Goal: Find specific page/section: Find specific page/section

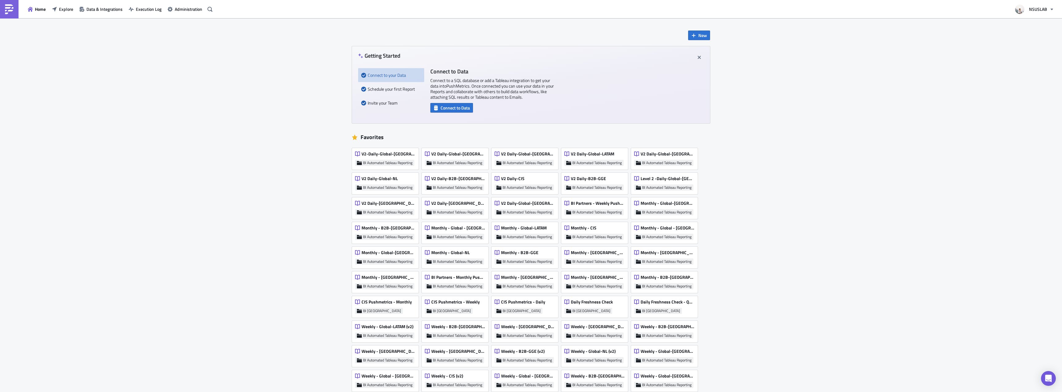
click at [139, 42] on div "New Getting Started Connect to your Data Schedule your first Report Invite your…" at bounding box center [531, 343] width 1062 height 650
click at [63, 10] on span "Explore" at bounding box center [66, 9] width 14 height 6
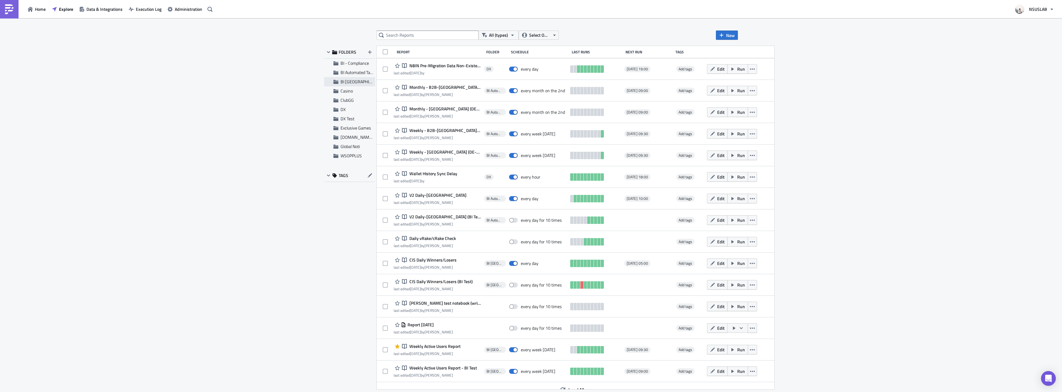
click at [359, 78] on div "BI [GEOGRAPHIC_DATA]" at bounding box center [349, 81] width 51 height 9
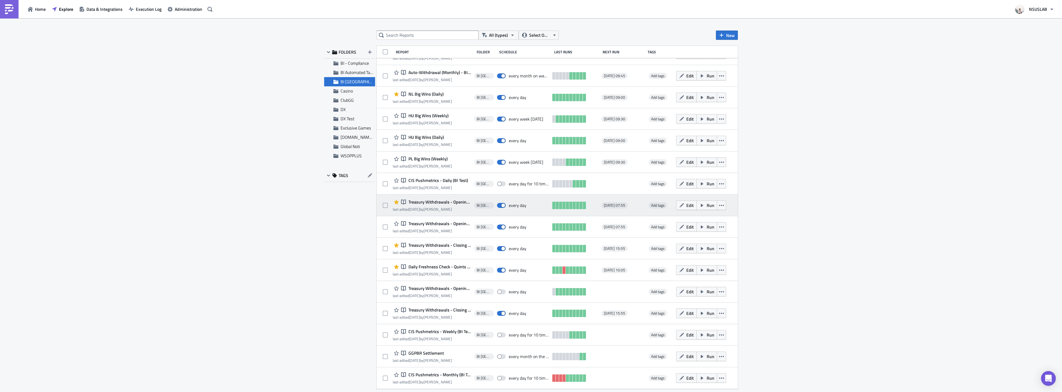
scroll to position [163, 0]
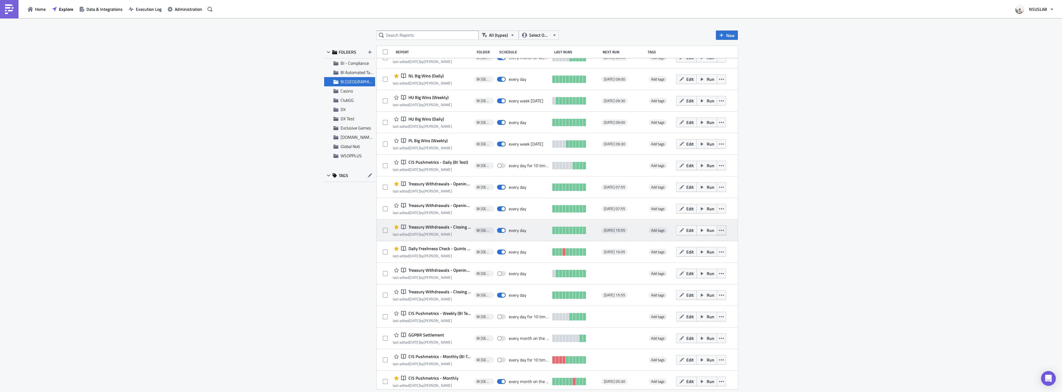
click at [719, 229] on icon "button" at bounding box center [721, 230] width 5 height 5
click at [692, 256] on div "Open in [GEOGRAPHIC_DATA]" at bounding box center [691, 255] width 55 height 6
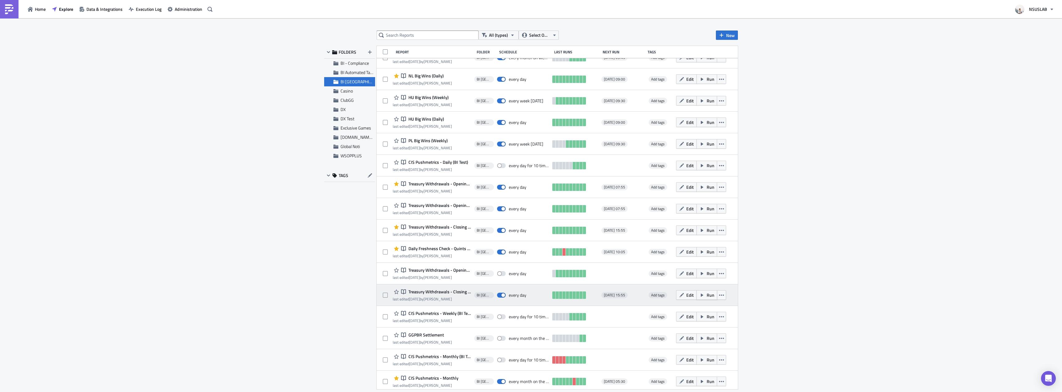
click at [700, 295] on icon "button" at bounding box center [702, 295] width 5 height 5
click at [719, 295] on icon "button" at bounding box center [721, 295] width 5 height 5
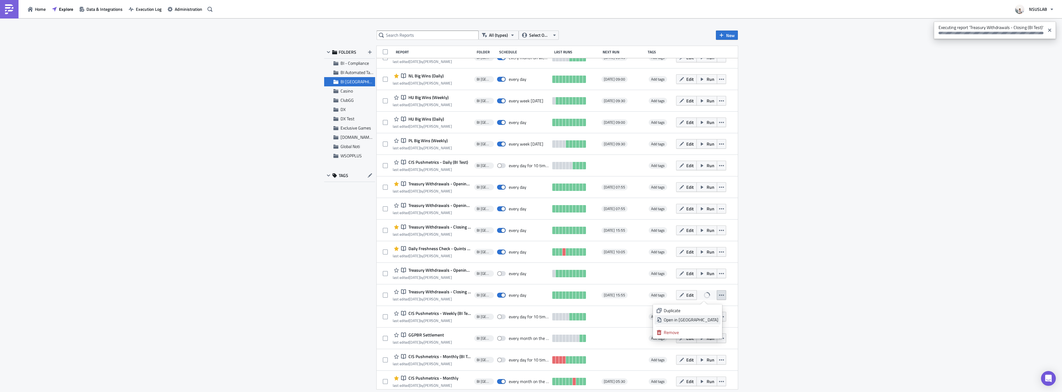
click at [704, 318] on div "Open in [GEOGRAPHIC_DATA]" at bounding box center [691, 320] width 55 height 6
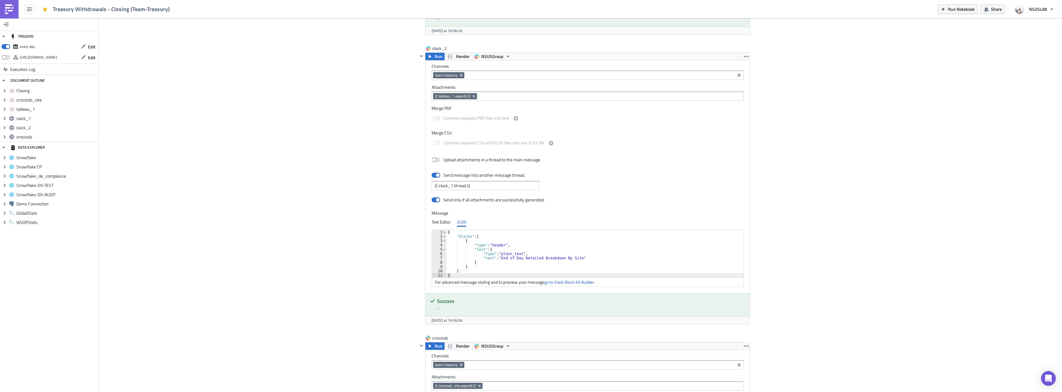
scroll to position [674, 0]
